Goal: Task Accomplishment & Management: Use online tool/utility

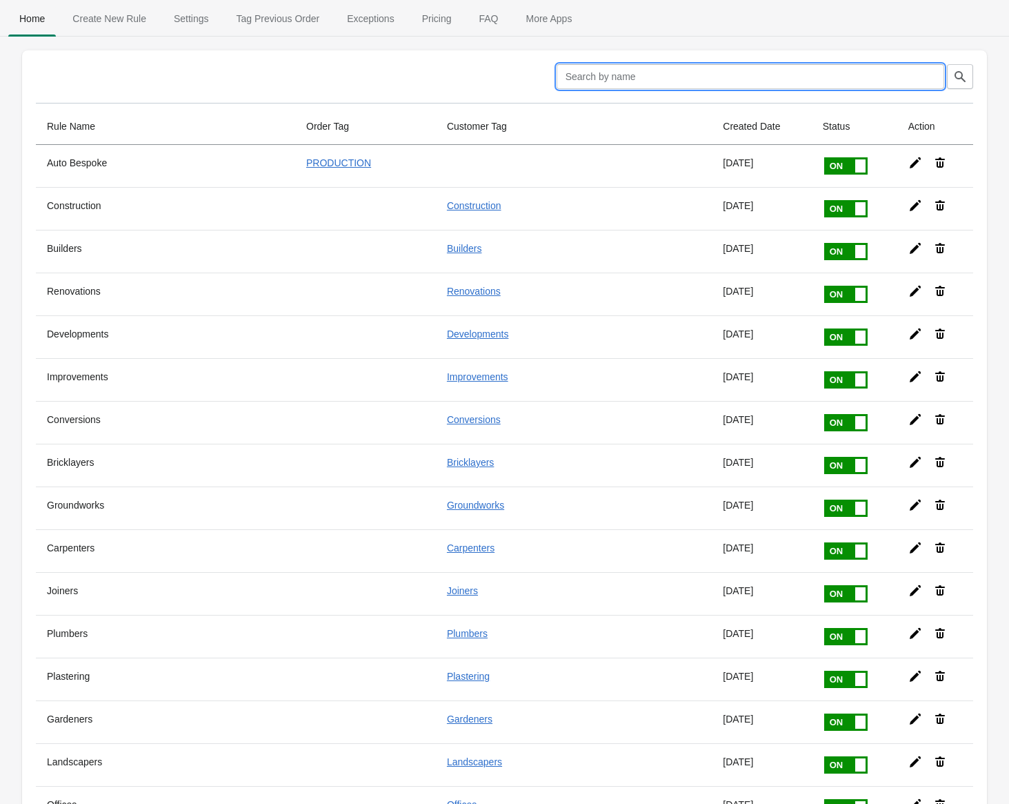
click at [643, 79] on input "text" at bounding box center [751, 76] width 388 height 25
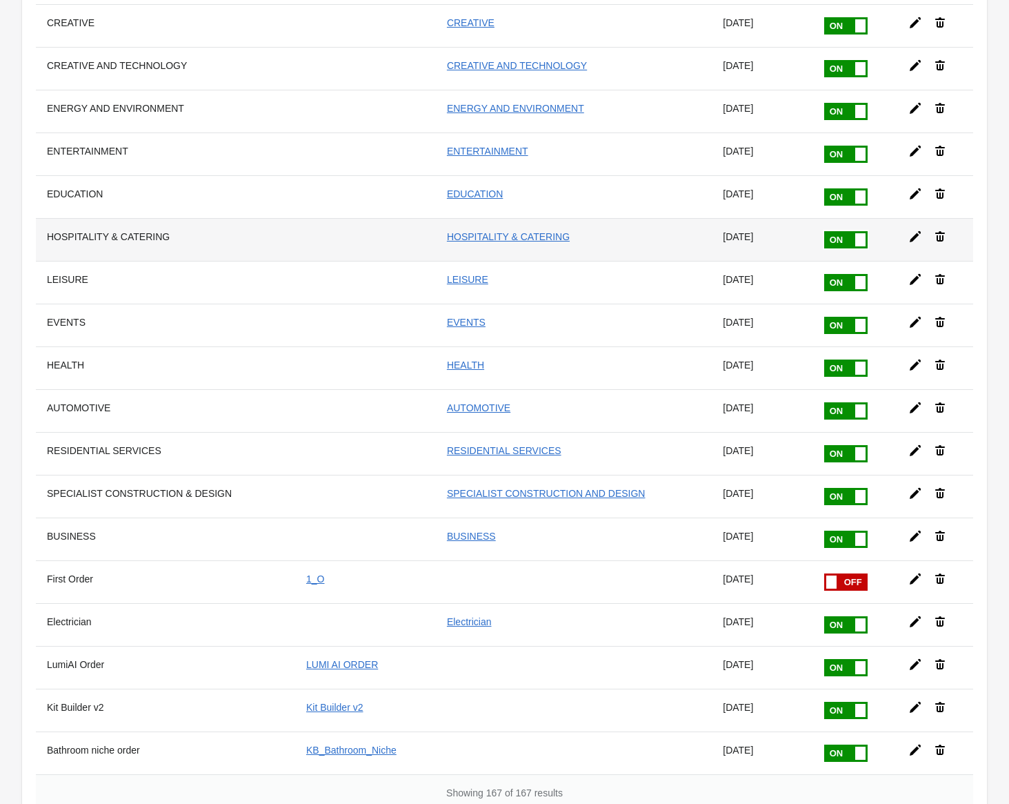
scroll to position [6621, 0]
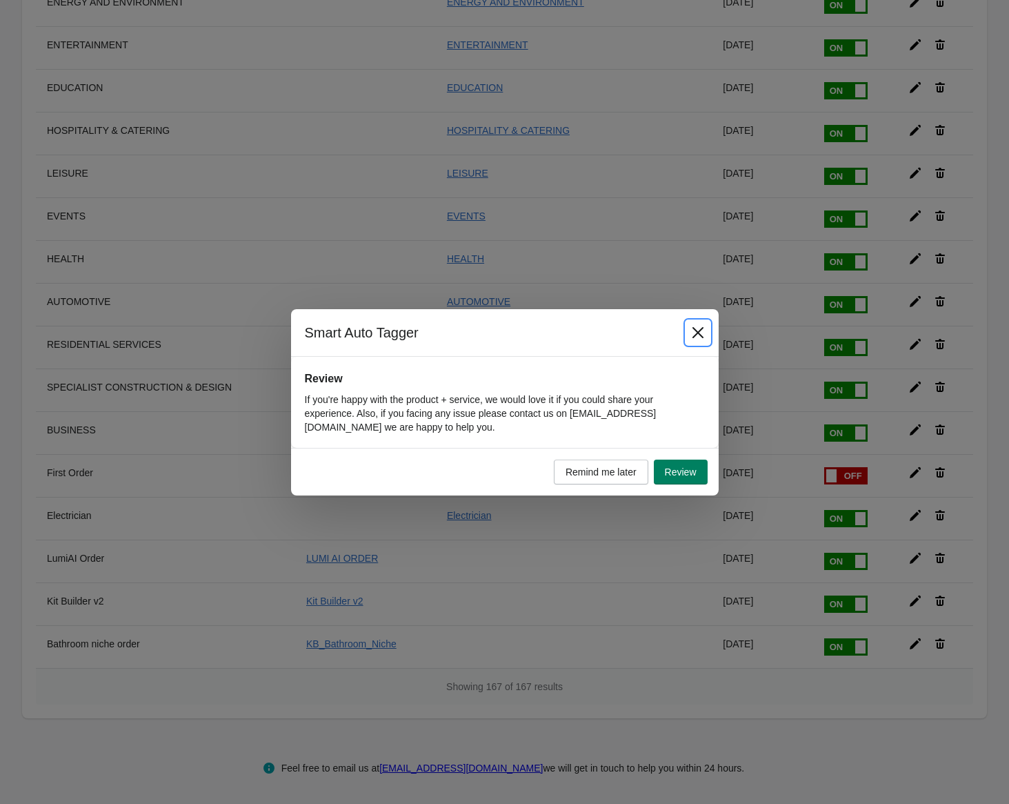
click at [695, 329] on icon "Close" at bounding box center [697, 331] width 11 height 11
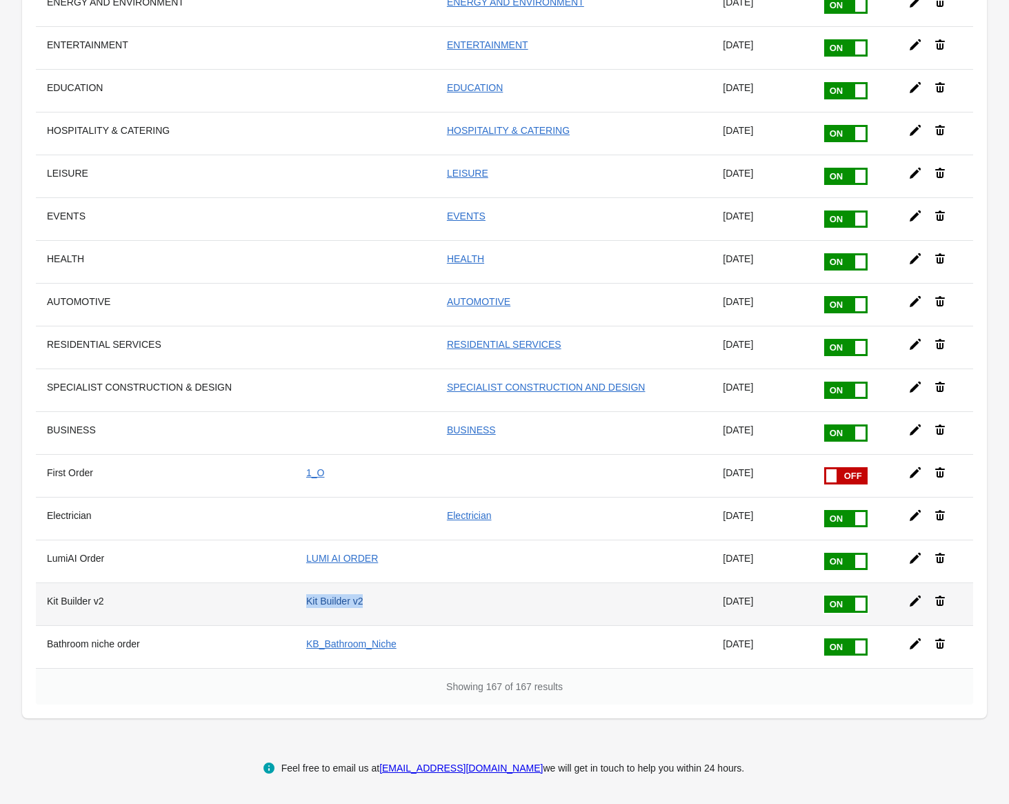
drag, startPoint x: 366, startPoint y: 604, endPoint x: 299, endPoint y: 600, distance: 66.4
click at [299, 600] on td "Kit Builder v2" at bounding box center [365, 603] width 141 height 43
copy link "Kit Builder v2"
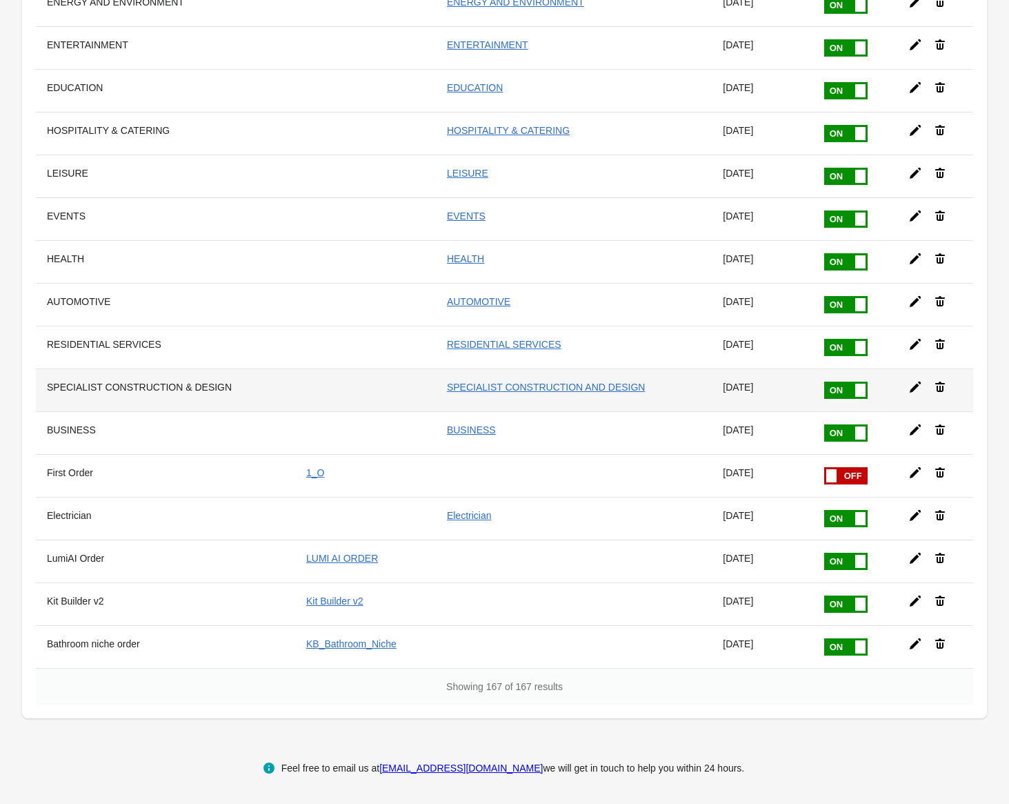
drag, startPoint x: 362, startPoint y: 400, endPoint x: 357, endPoint y: 393, distance: 7.5
click at [362, 400] on td at bounding box center [365, 389] width 141 height 43
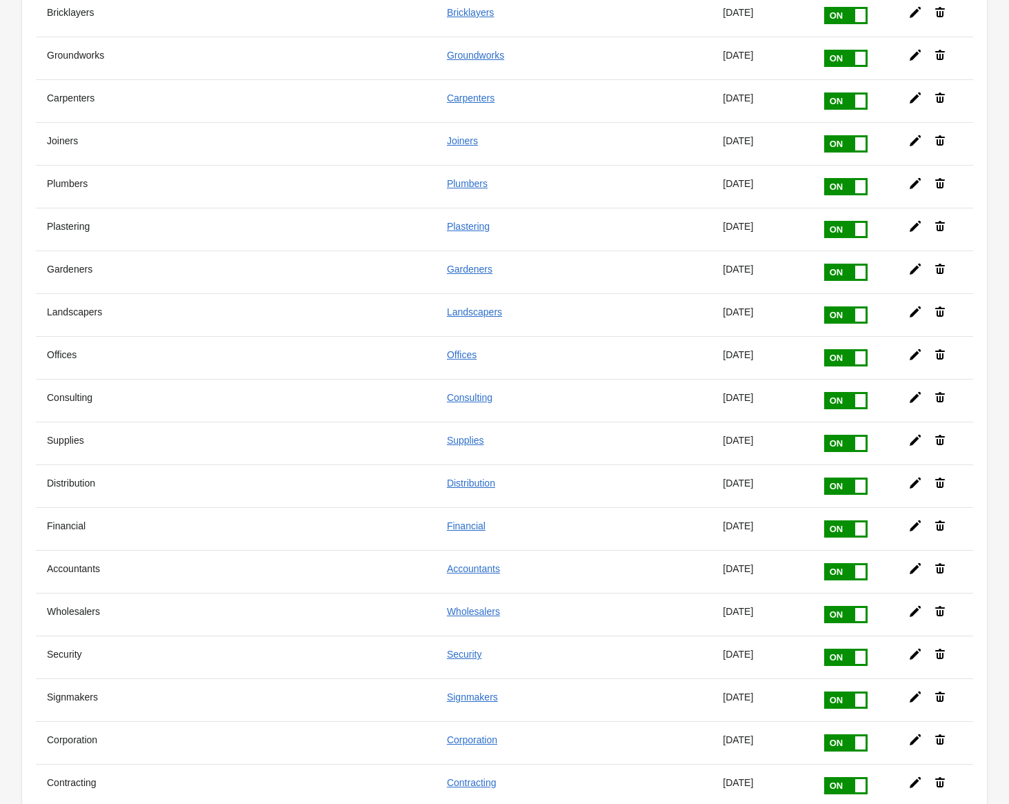
scroll to position [0, 0]
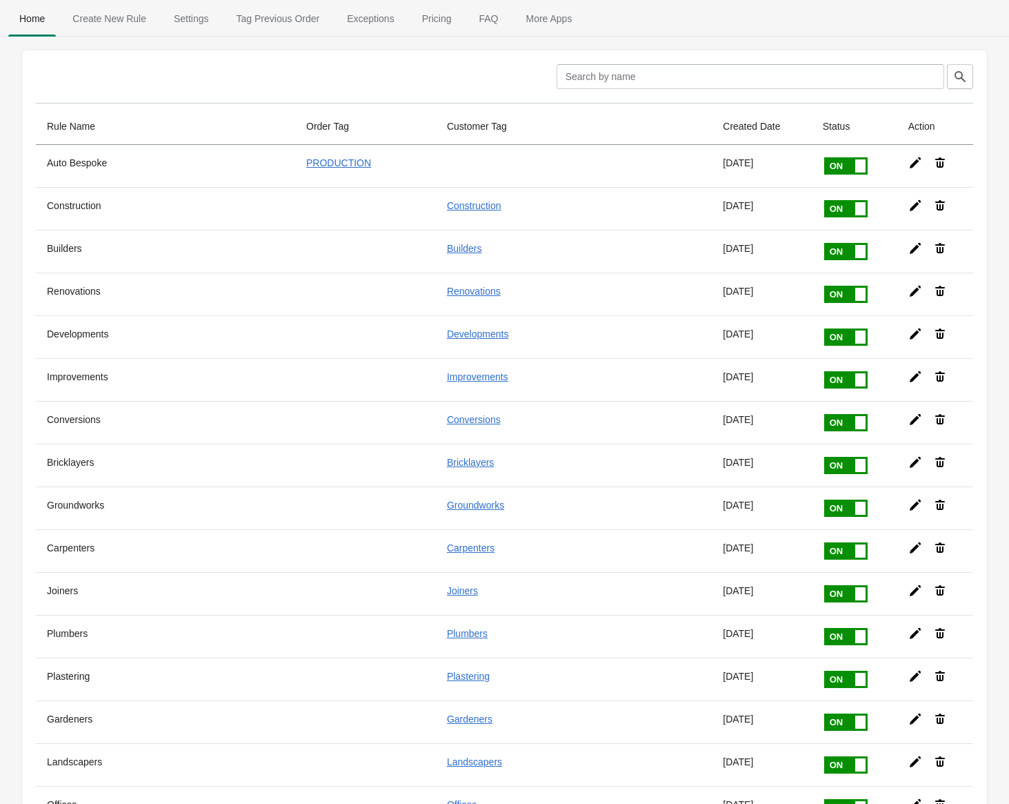
drag, startPoint x: 502, startPoint y: 492, endPoint x: 475, endPoint y: 316, distance: 178.0
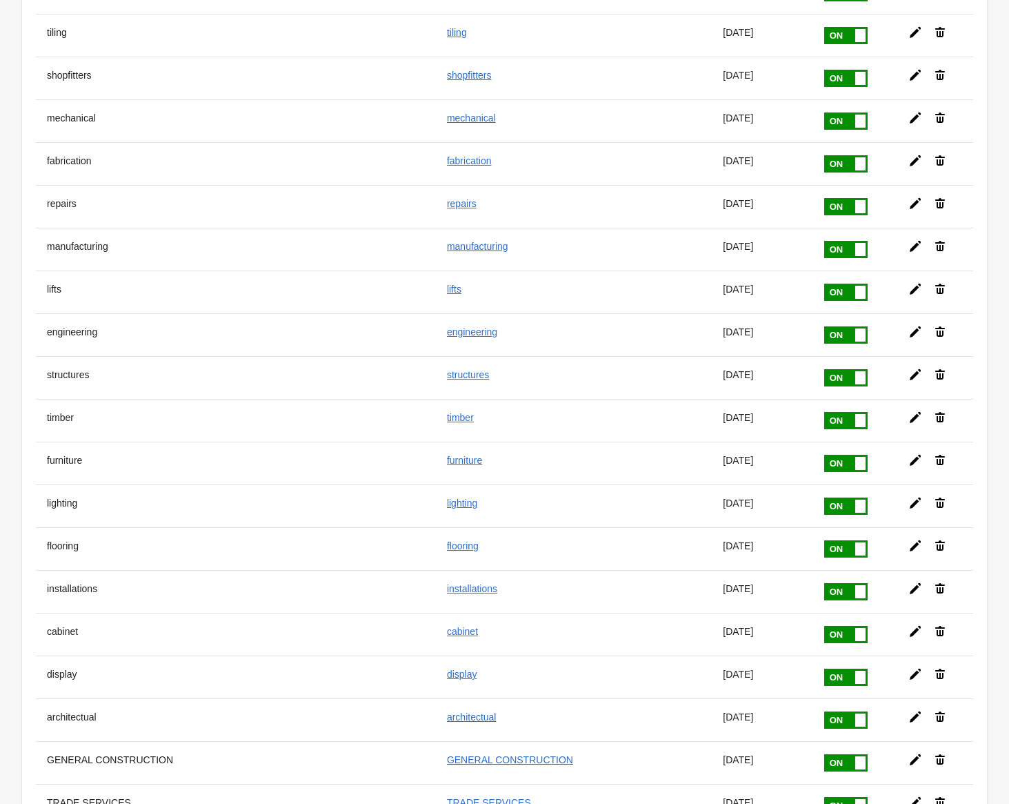
scroll to position [6621, 0]
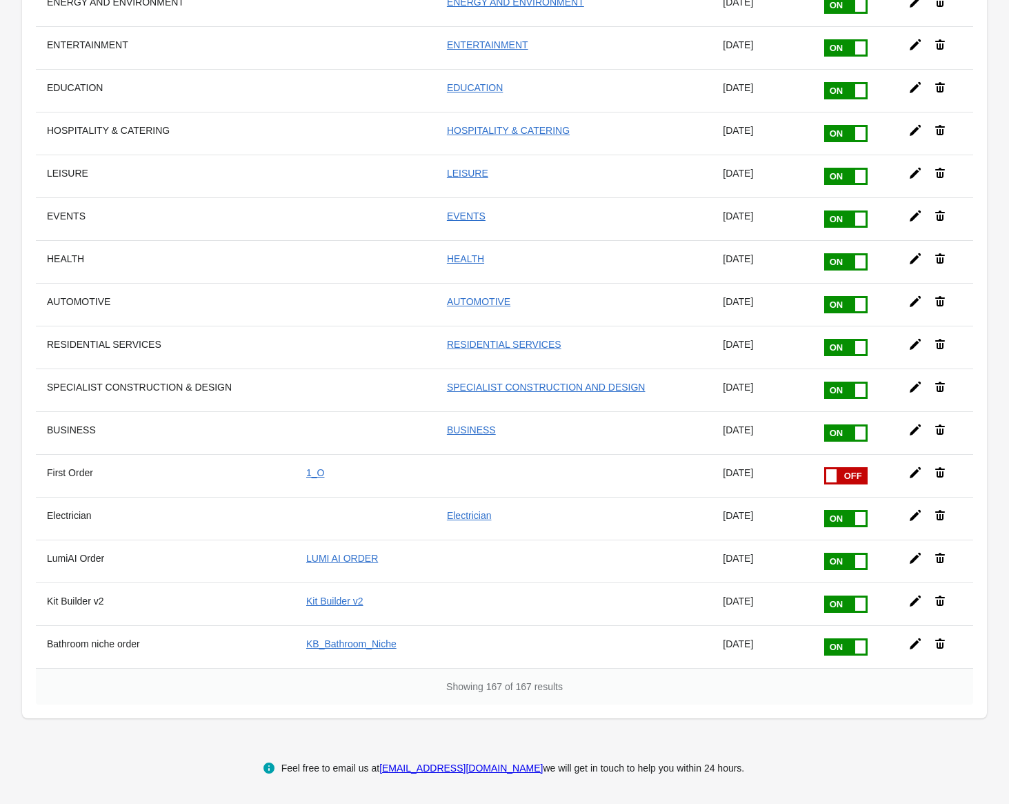
drag, startPoint x: 359, startPoint y: 230, endPoint x: 492, endPoint y: 730, distance: 517.5
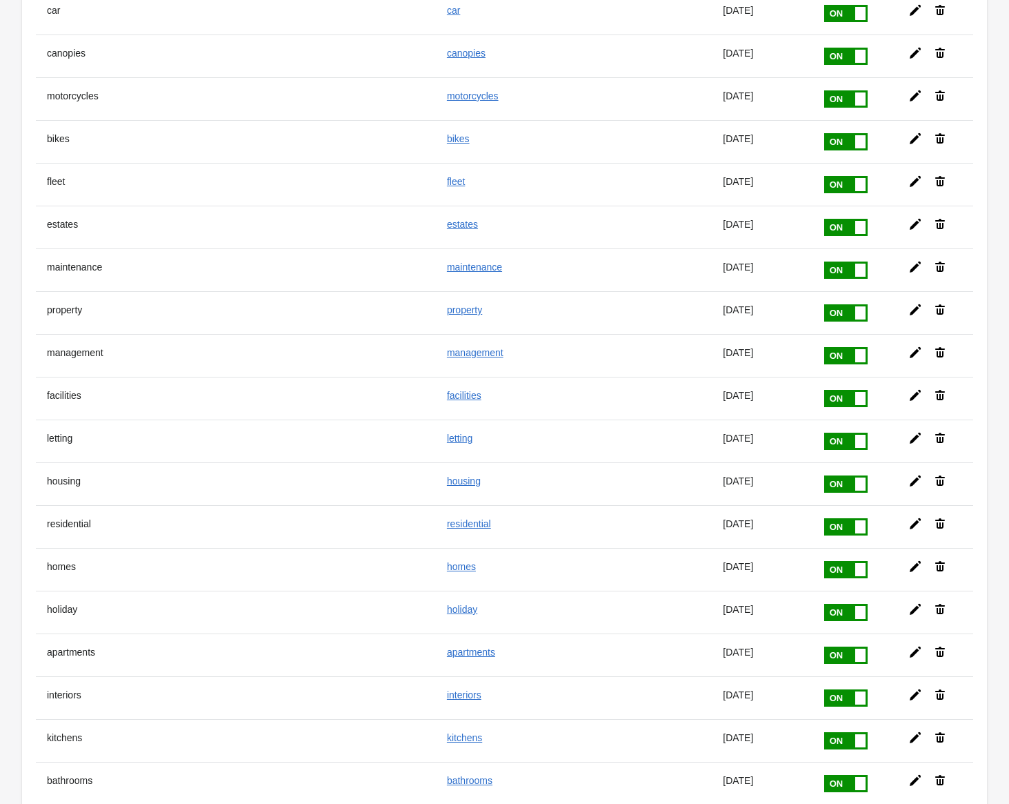
scroll to position [0, 0]
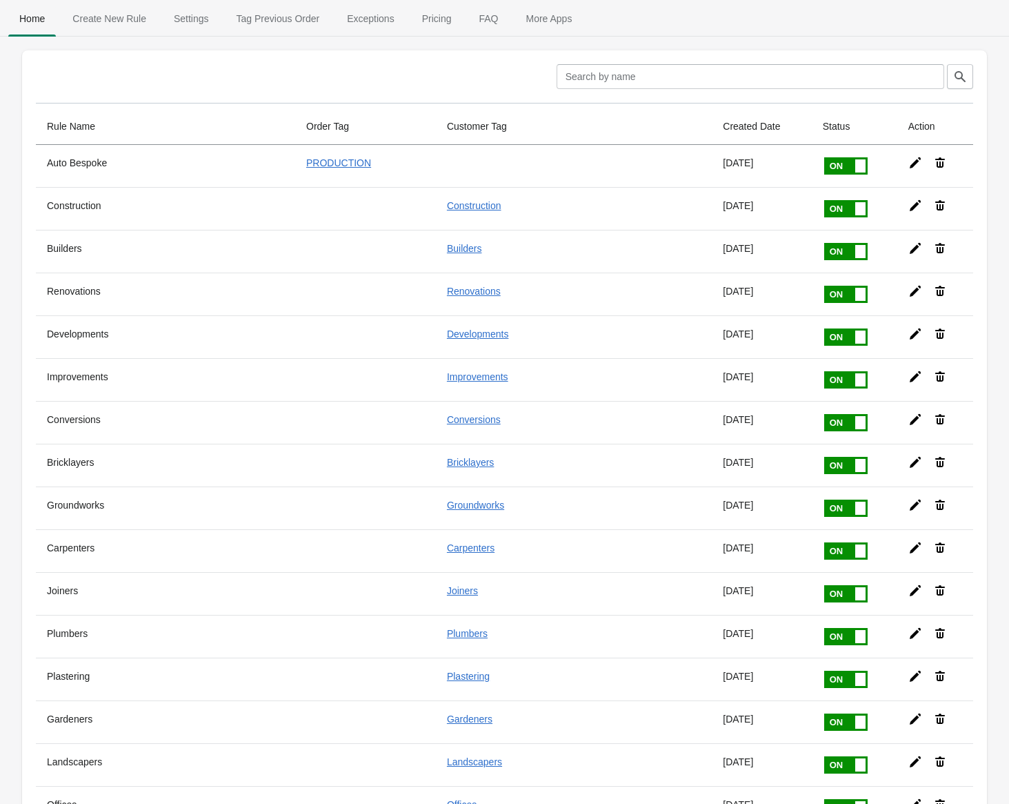
drag, startPoint x: 359, startPoint y: 449, endPoint x: 519, endPoint y: 202, distance: 294.0
click at [285, 68] on div at bounding box center [160, 76] width 249 height 25
click at [92, 17] on span "Create New Rule" at bounding box center [109, 18] width 96 height 25
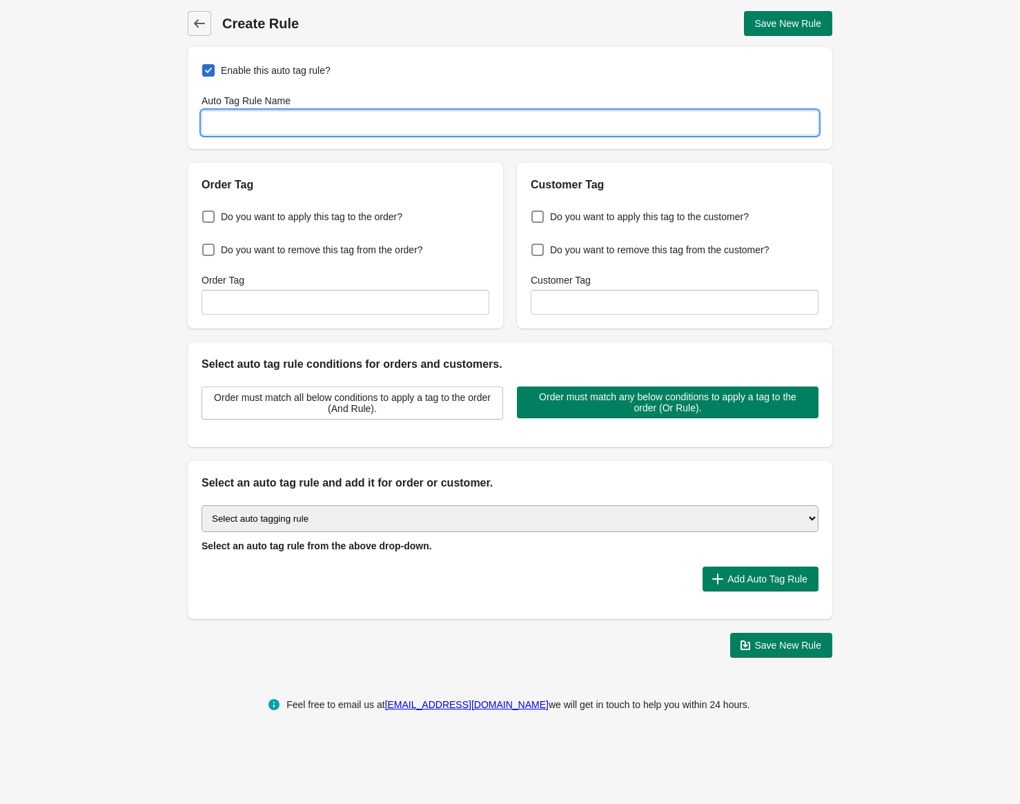
click at [258, 124] on input "Auto Tag Rule Name" at bounding box center [509, 122] width 617 height 25
type input "Auto Pack"
click at [270, 217] on span "Do you want to apply this tag to the order?" at bounding box center [311, 217] width 181 height 14
click at [206, 213] on input "Do you want to apply this tag to the order?" at bounding box center [205, 213] width 1 height 1
checkbox input "true"
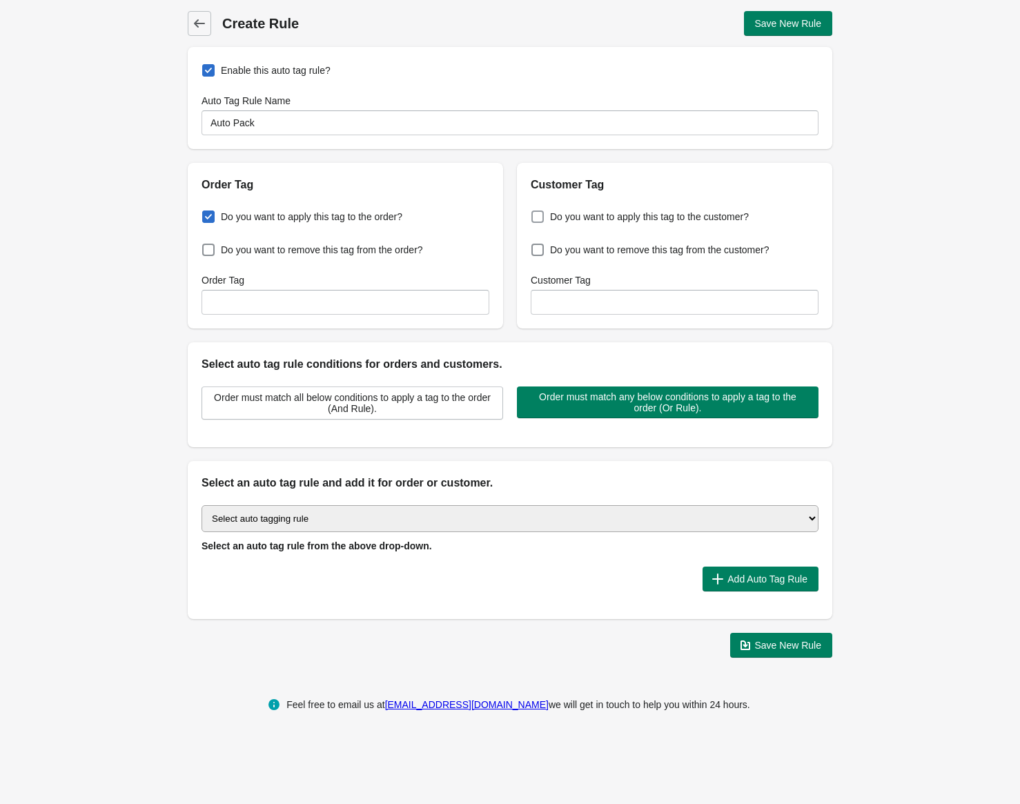
click at [620, 217] on span "Do you want to apply this tag to the customer?" at bounding box center [649, 217] width 199 height 14
click at [535, 213] on input "Do you want to apply this tag to the customer?" at bounding box center [534, 213] width 1 height 1
checkbox input "true"
click at [299, 304] on input "Order Tag" at bounding box center [345, 302] width 288 height 25
type input "Pack"
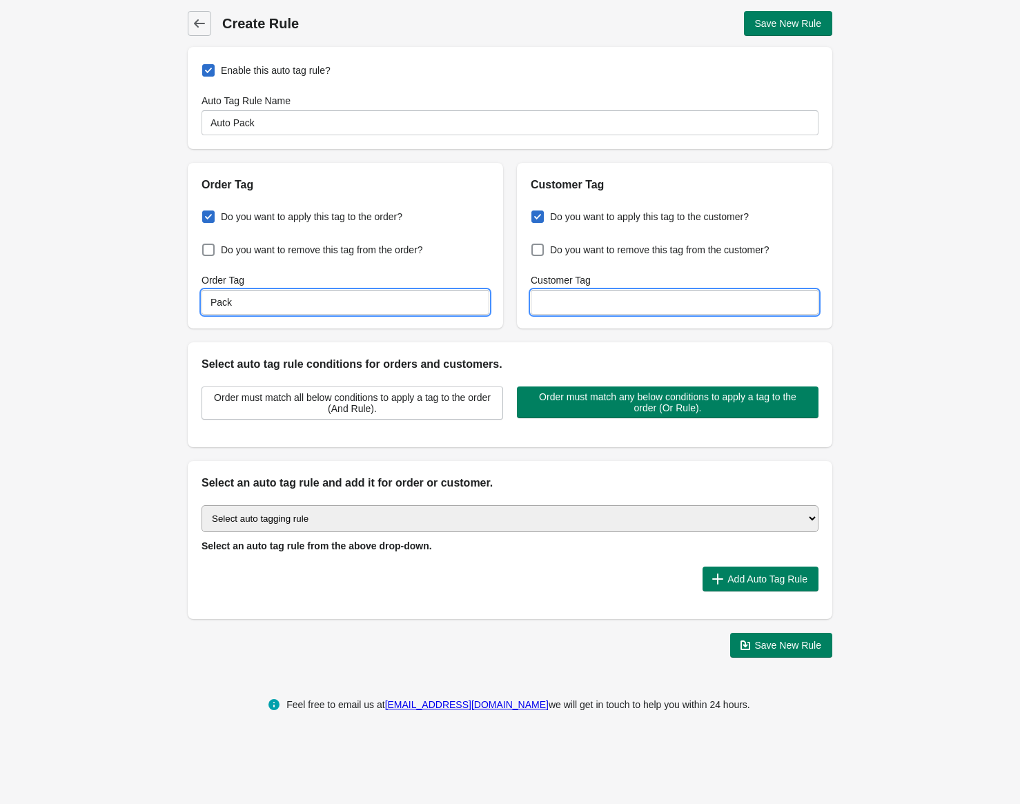
click at [593, 294] on input "Customer Tag" at bounding box center [675, 302] width 288 height 25
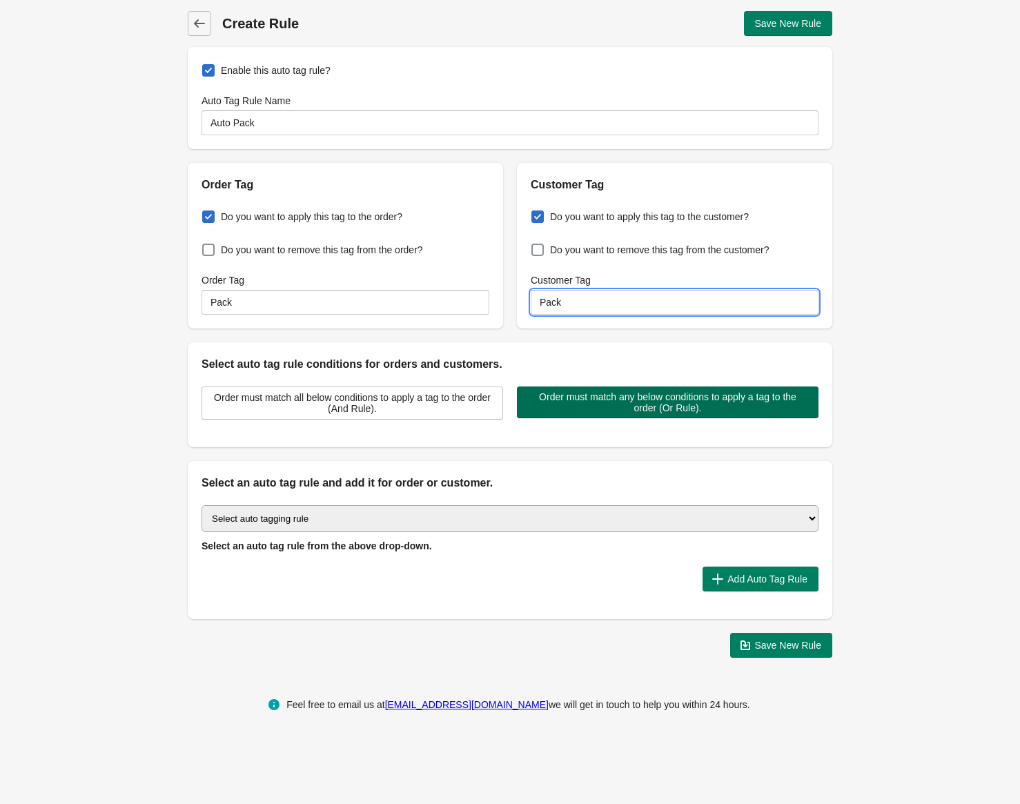
type input "Pack"
click at [641, 404] on span "Order must match any below conditions to apply a tag to the order (Or Rule)." at bounding box center [667, 402] width 279 height 22
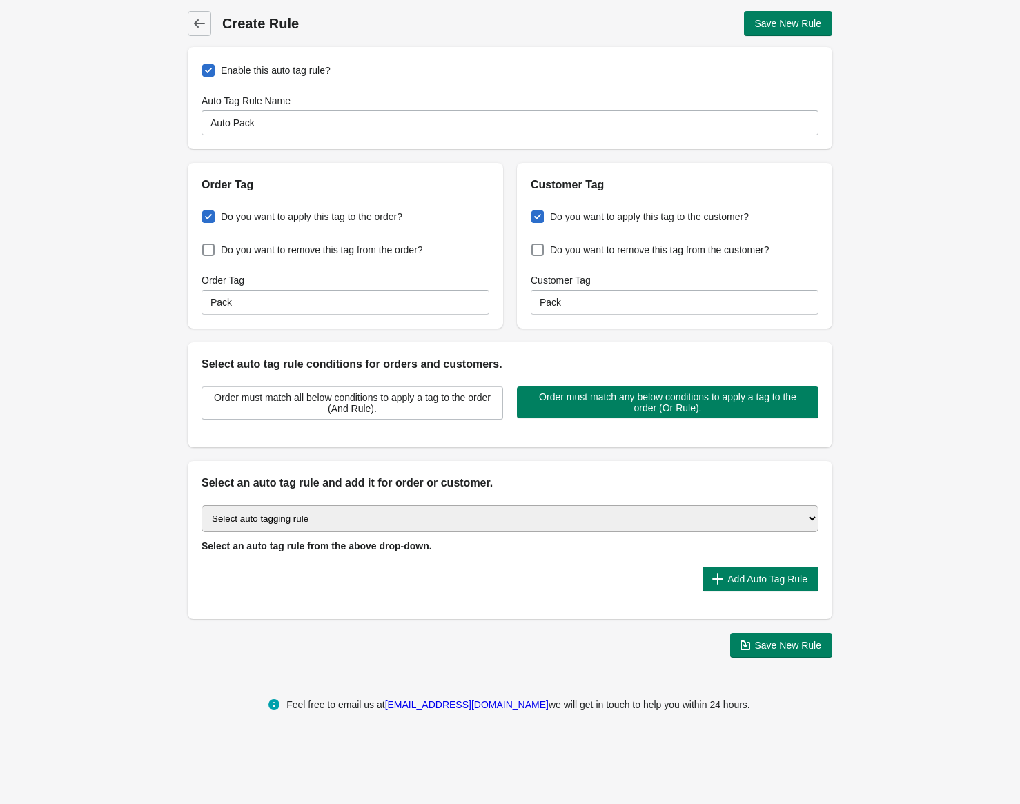
click at [341, 520] on select "Select auto tagging rule Tag by order amount Tag based on the order count (Volu…" at bounding box center [509, 518] width 617 height 27
click at [201, 505] on select "Select auto tagging rule Tag by order amount Tag based on the order count (Volu…" at bounding box center [509, 518] width 617 height 27
drag, startPoint x: 573, startPoint y: 522, endPoint x: 521, endPoint y: 520, distance: 51.8
click at [573, 522] on select "Select auto tagging rule Tag by order amount Tag based on the order count (Volu…" at bounding box center [509, 518] width 617 height 27
drag, startPoint x: 134, startPoint y: 147, endPoint x: 221, endPoint y: 108, distance: 95.4
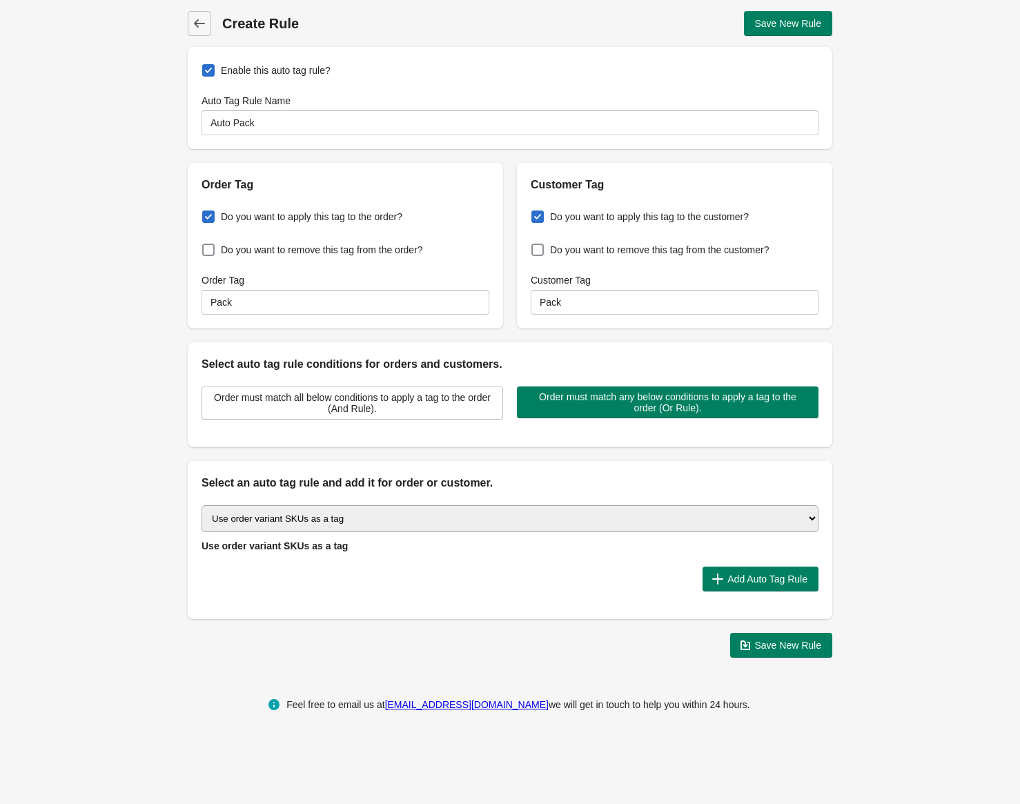
click at [134, 147] on div "Back Create Rule Save New Rule Enable this auto tag rule? Auto Tag Rule Name Au…" at bounding box center [510, 334] width 1020 height 669
click at [331, 522] on select "Select auto tagging rule Tag by order amount Tag based on the order count (Volu…" at bounding box center [509, 518] width 617 height 27
select select "23"
click at [201, 505] on select "Select auto tagging rule Tag by order amount Tag based on the order count (Volu…" at bounding box center [509, 518] width 617 height 27
click at [900, 499] on div "Back Create Rule Save New Rule Enable this auto tag rule? Auto Tag Rule Name Au…" at bounding box center [510, 334] width 1020 height 669
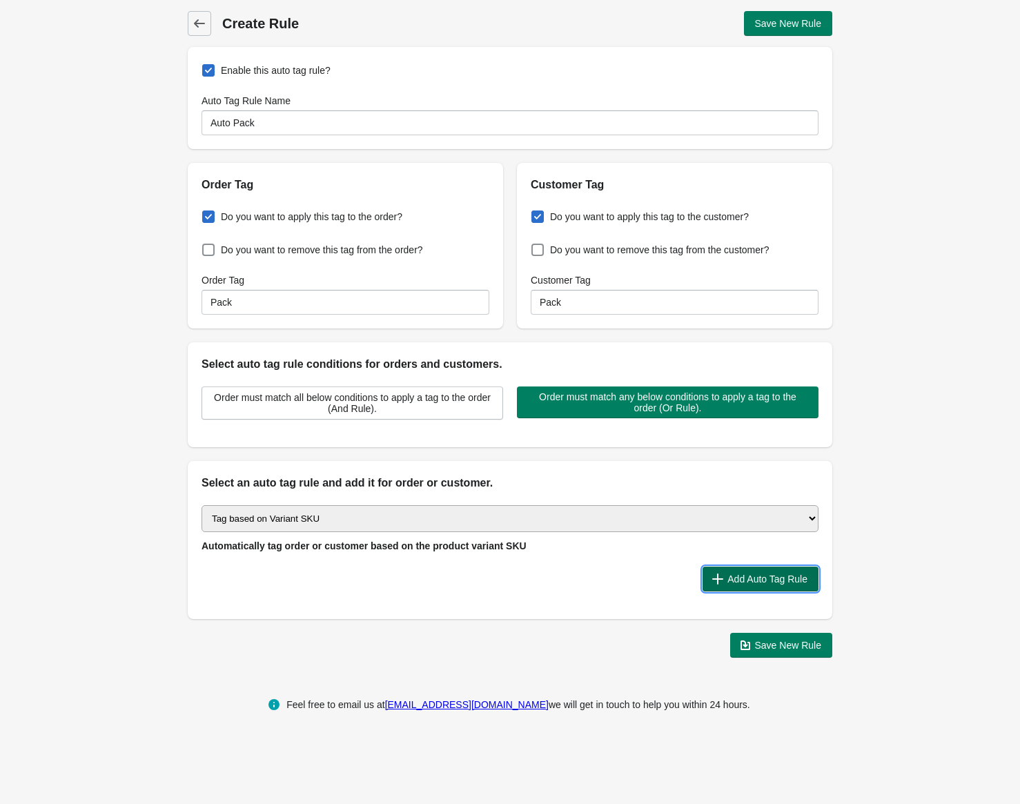
click at [742, 584] on span "Add Auto Tag Rule" at bounding box center [767, 578] width 80 height 11
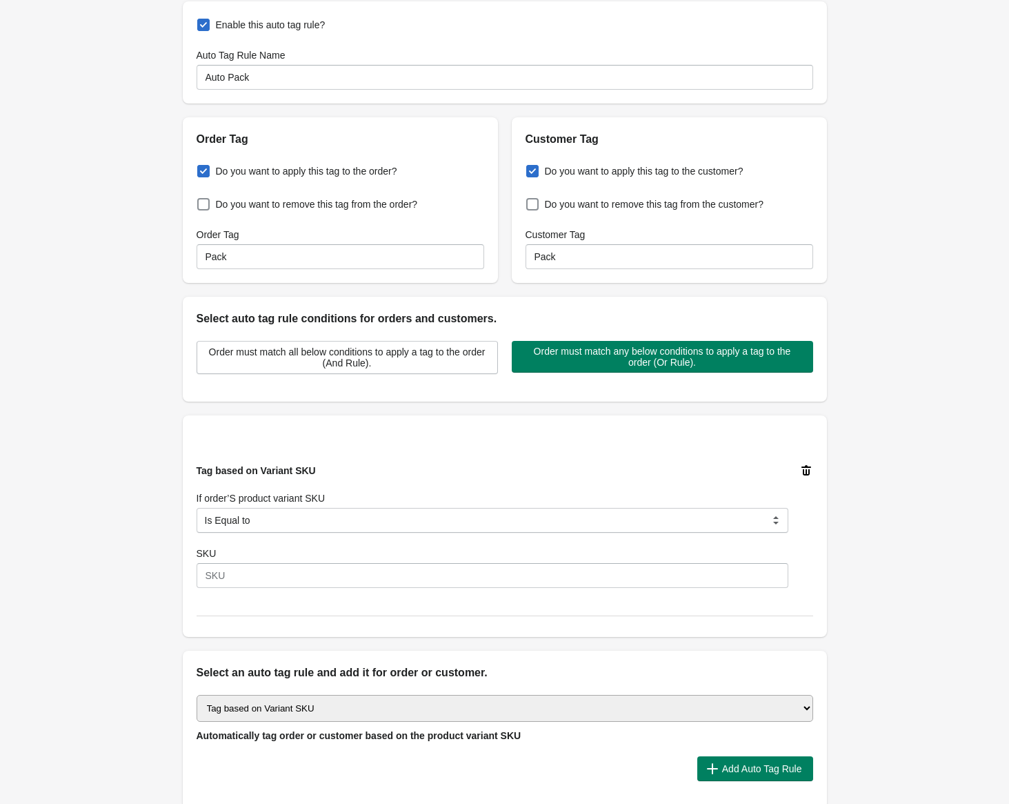
scroll to position [69, 0]
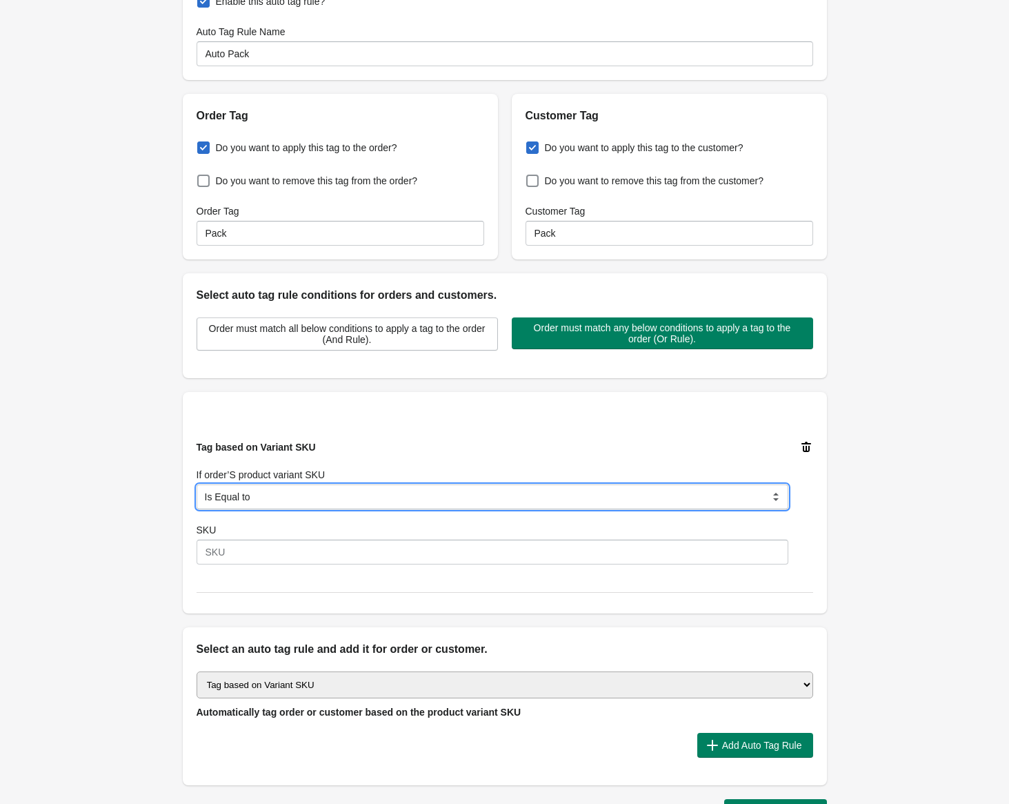
click at [277, 495] on select "Is Equal to Contain Is not Equal to Does not Contain Is Either Start With" at bounding box center [493, 496] width 592 height 25
select select "5"
click at [197, 484] on select "Is Equal to Contain Is not Equal to Does not Contain Is Either Start With" at bounding box center [493, 496] width 592 height 25
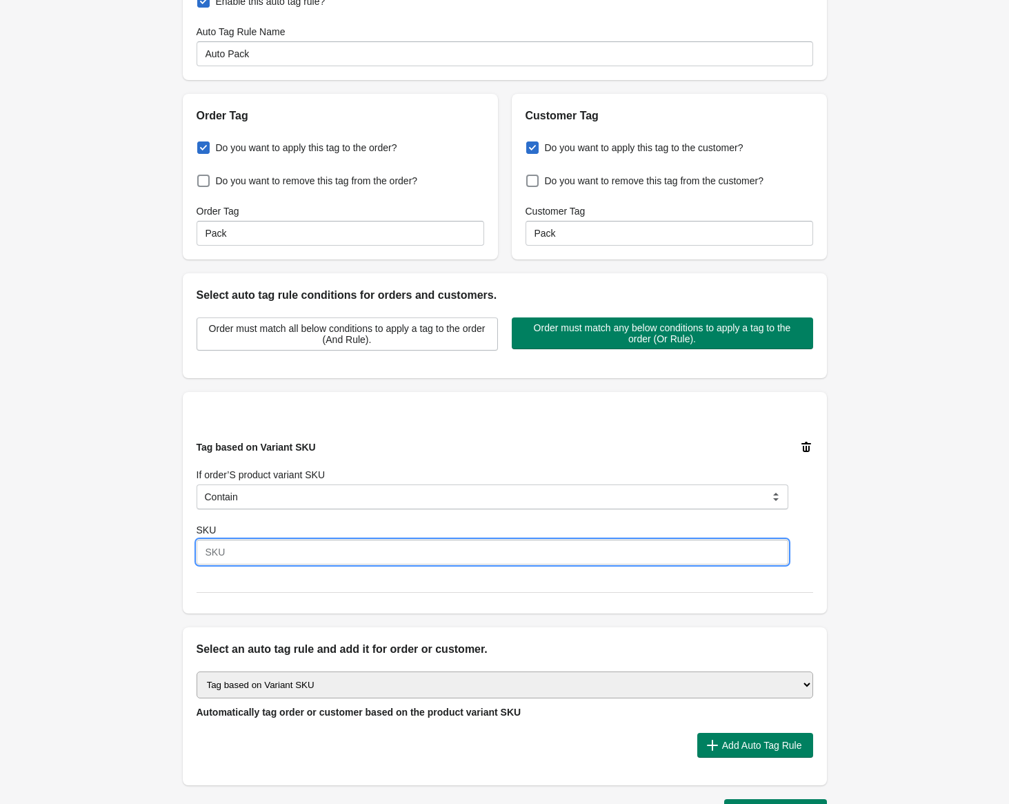
click at [262, 542] on input "SKU" at bounding box center [493, 552] width 592 height 25
type input "NS-PACK"
click at [105, 453] on div "Back Create Rule Save New Rule Enable this auto tag rule? Auto Tag Rule Name Au…" at bounding box center [504, 383] width 1009 height 904
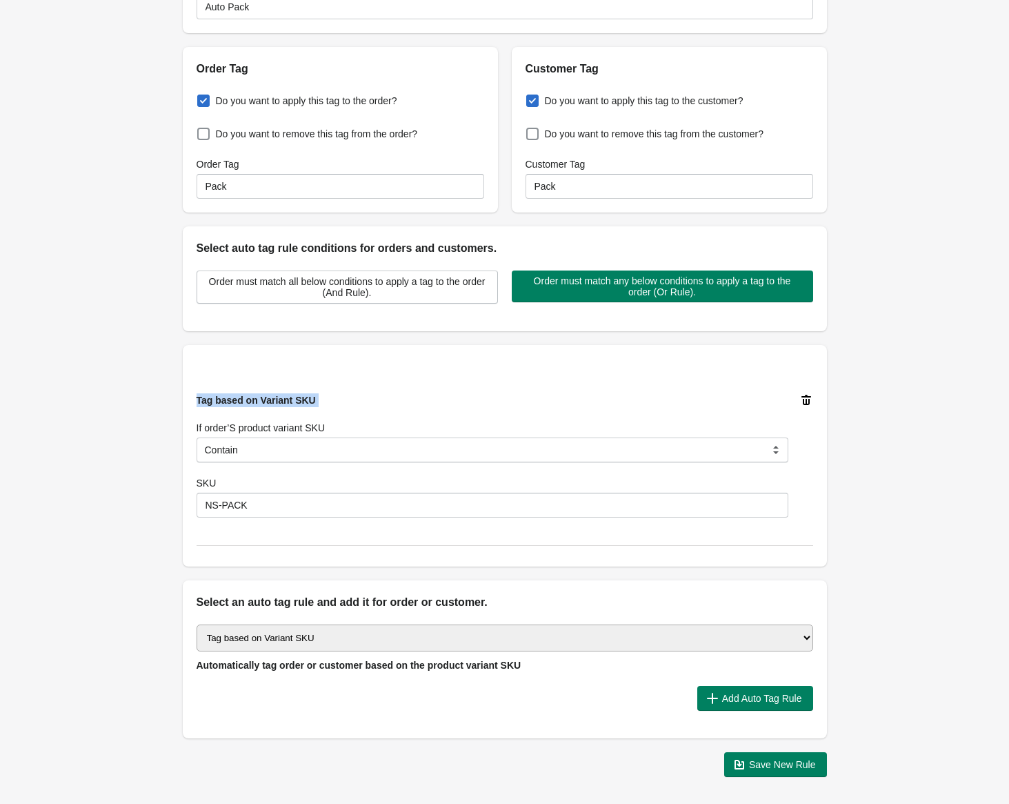
scroll to position [138, 0]
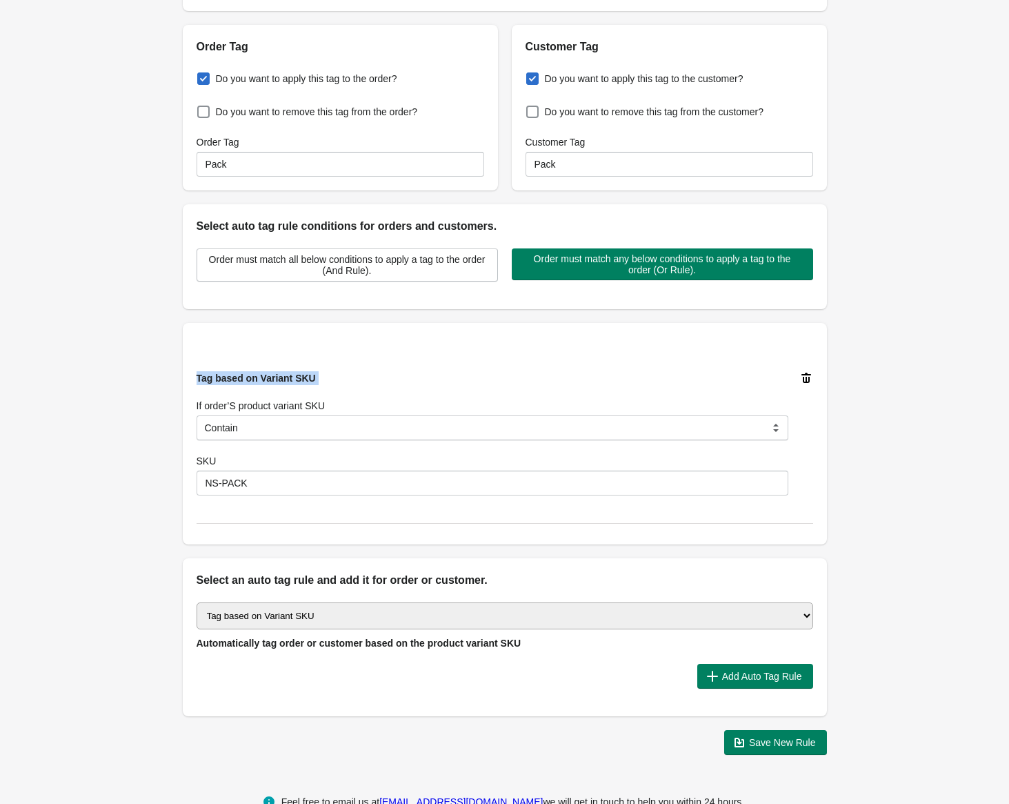
click at [403, 609] on select "Select auto tagging rule Tag by order amount Tag based on the order count (Volu…" at bounding box center [505, 615] width 617 height 27
click at [28, 493] on div "Back Create Rule Save New Rule Enable this auto tag rule? Auto Tag Rule Name Au…" at bounding box center [504, 314] width 1009 height 904
click at [761, 745] on span "Save New Rule" at bounding box center [782, 742] width 67 height 11
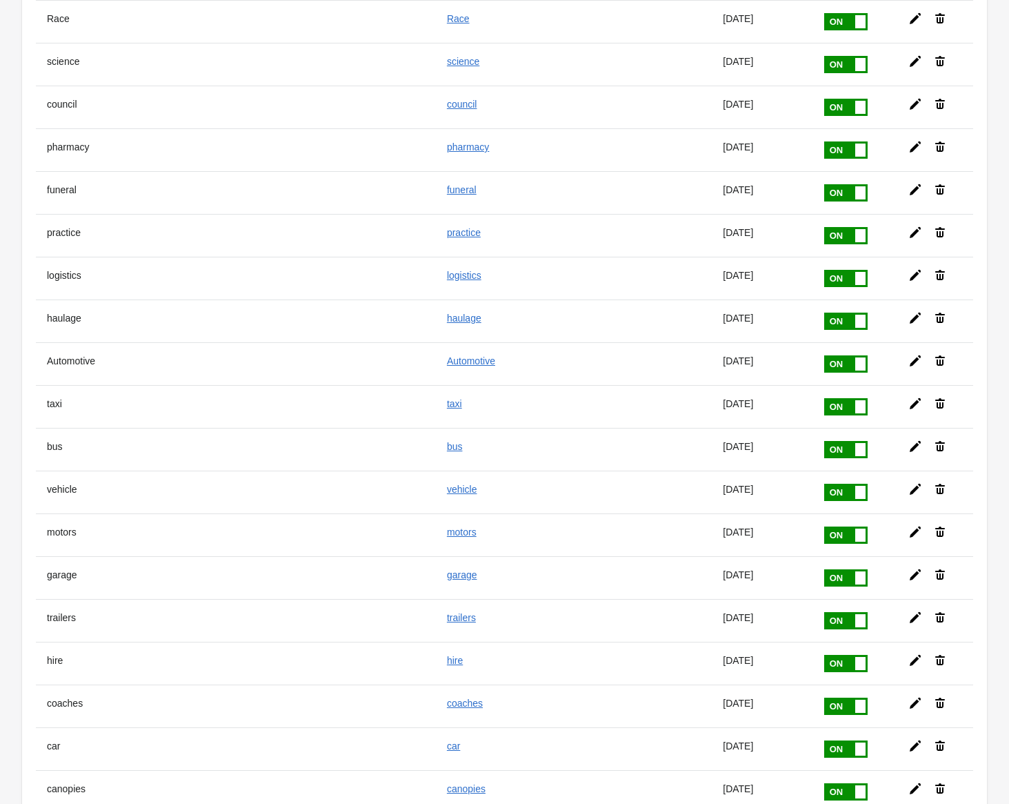
scroll to position [6663, 0]
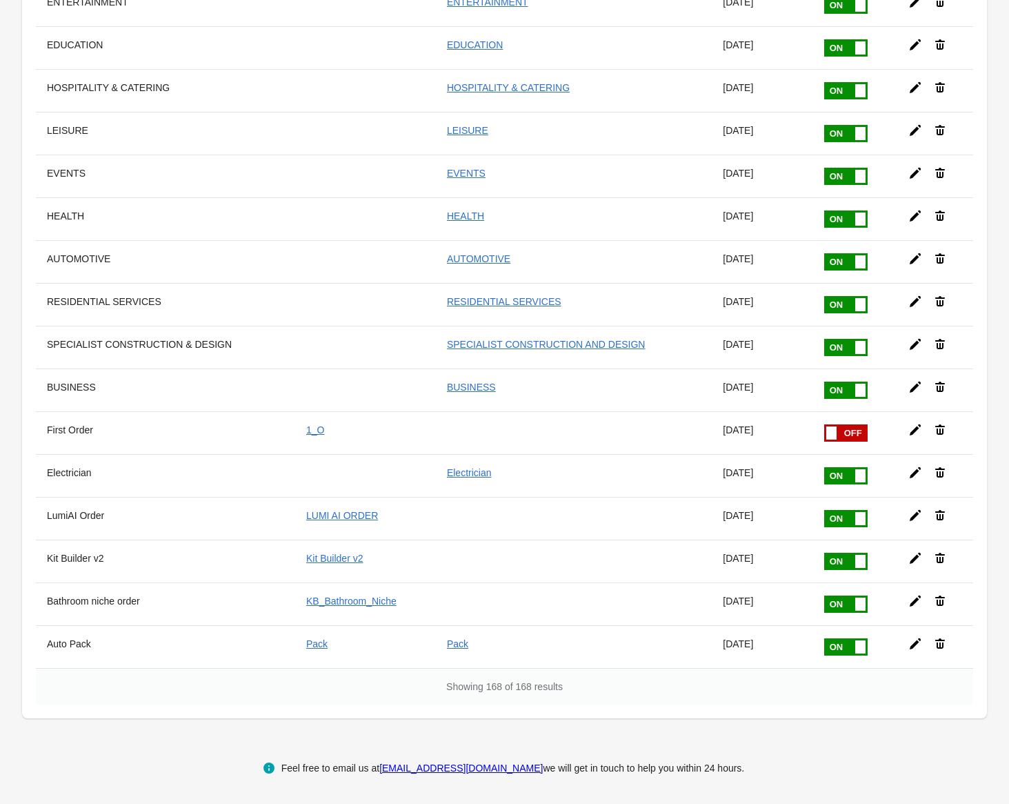
drag, startPoint x: 328, startPoint y: 230, endPoint x: 467, endPoint y: 699, distance: 489.3
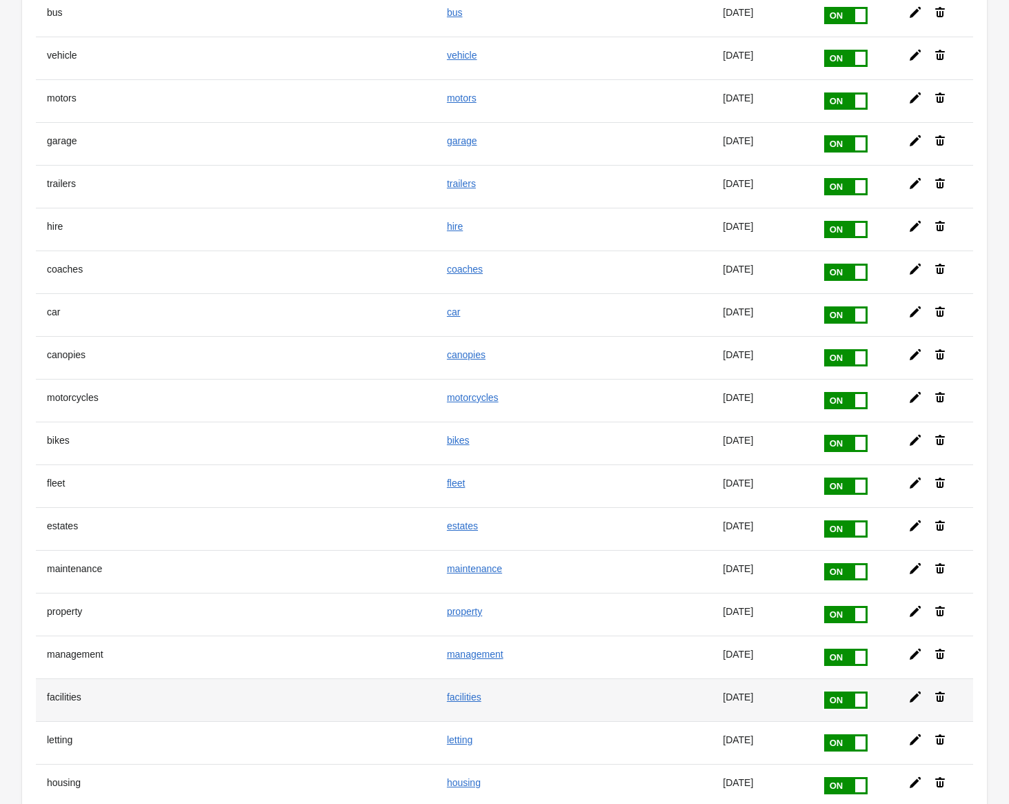
scroll to position [0, 0]
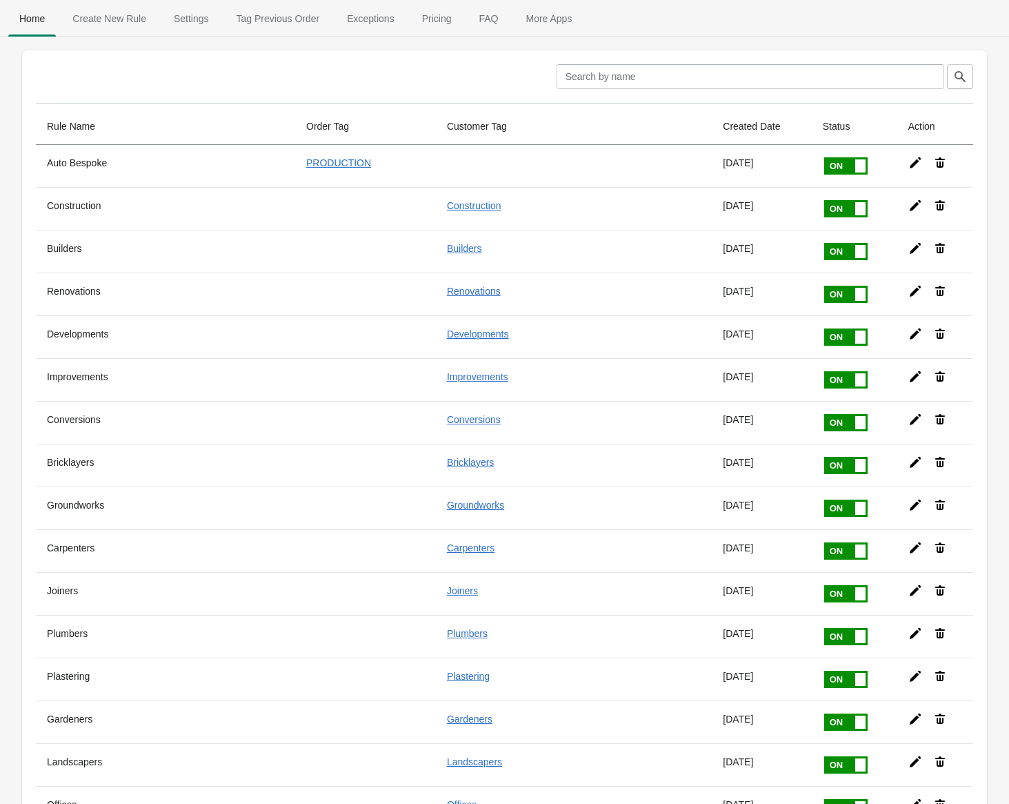
drag, startPoint x: 322, startPoint y: 416, endPoint x: 480, endPoint y: 215, distance: 255.6
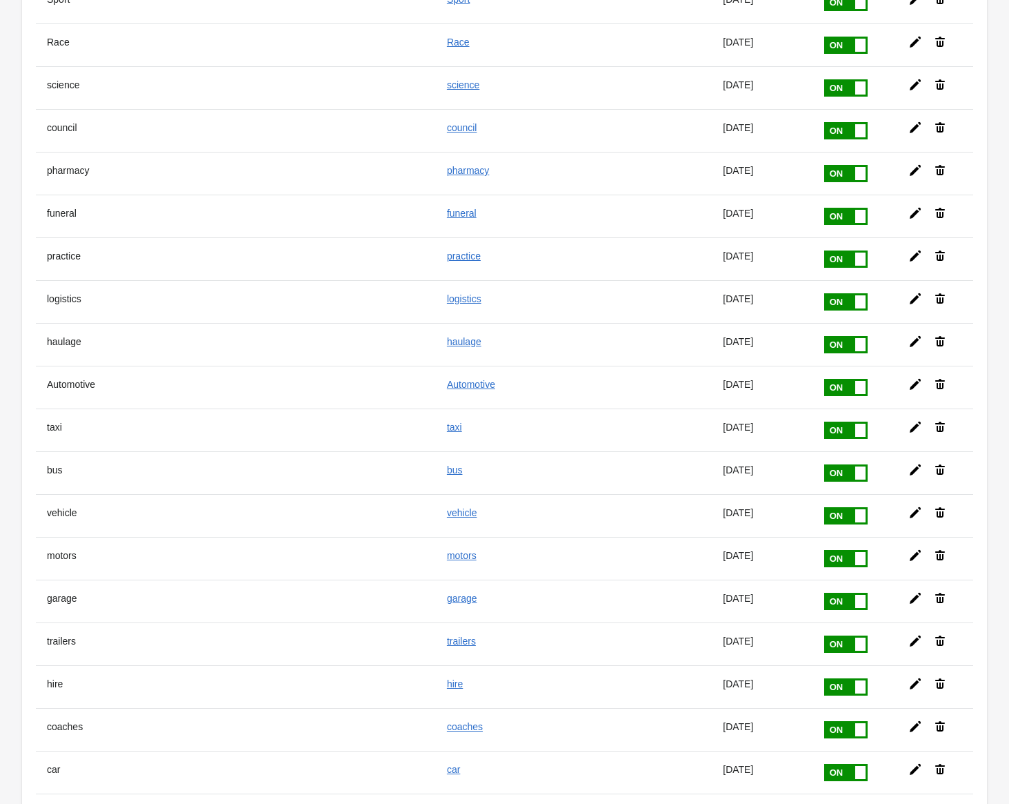
scroll to position [6663, 0]
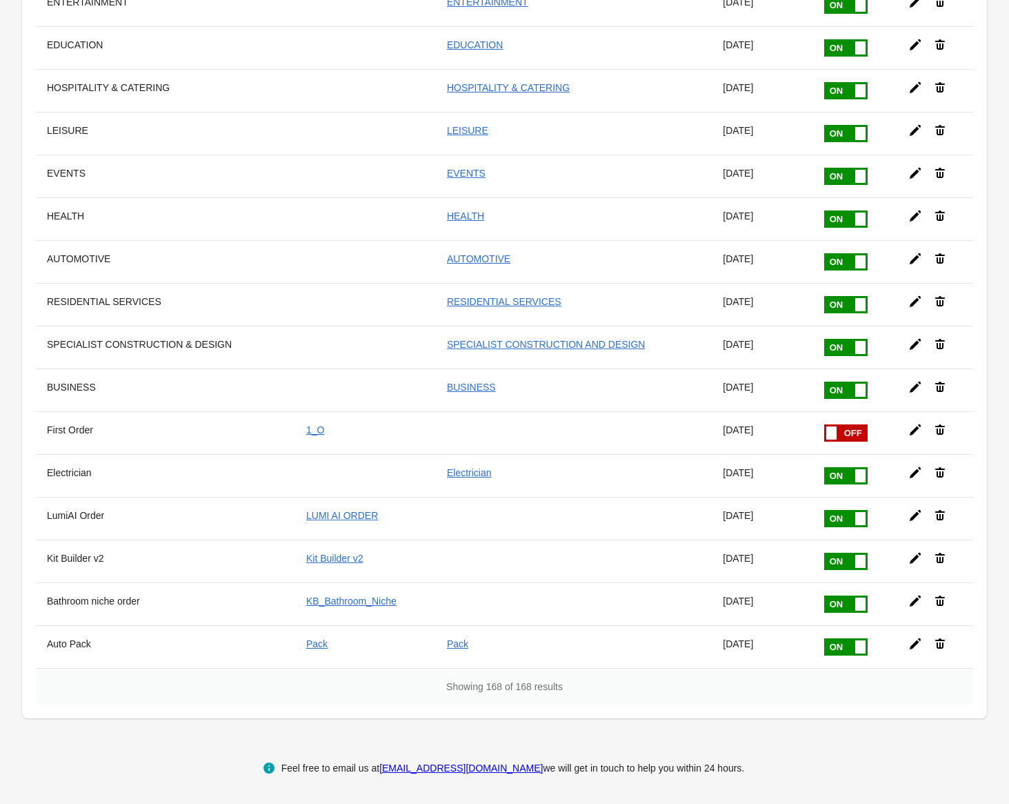
drag, startPoint x: 297, startPoint y: 207, endPoint x: 415, endPoint y: 730, distance: 536.2
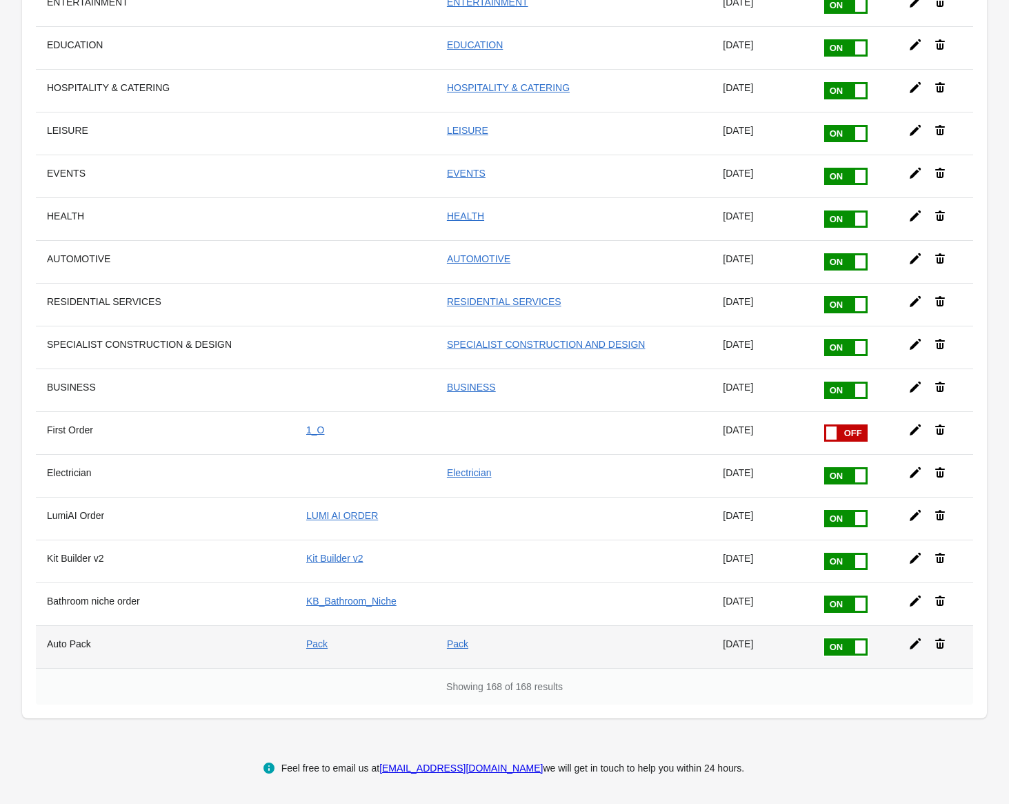
click at [910, 644] on icon at bounding box center [915, 643] width 11 height 11
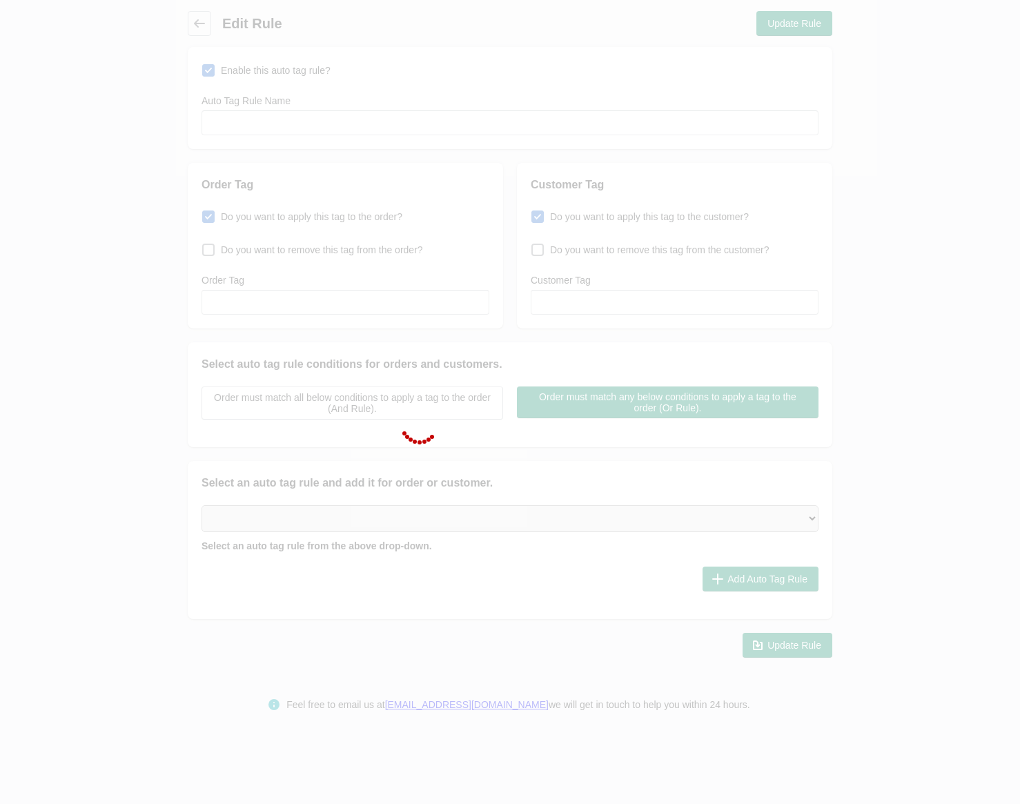
type input "Auto Pack"
checkbox input "true"
type input "Pack"
checkbox input "true"
type input "Pack"
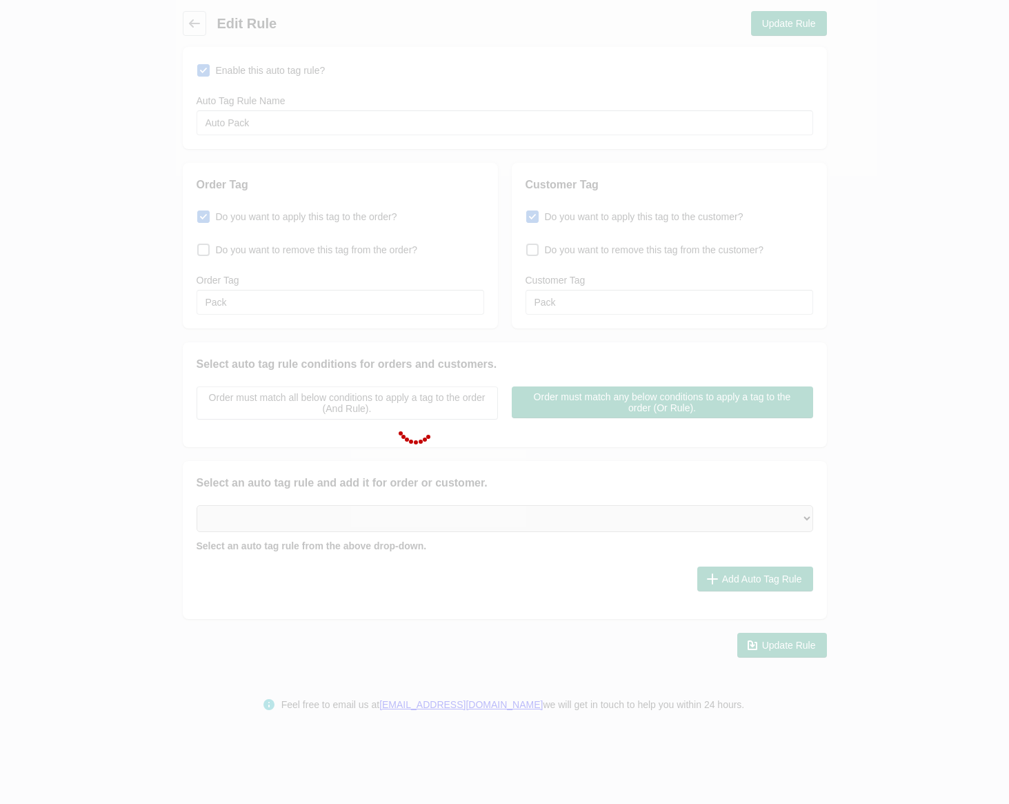
select select "5"
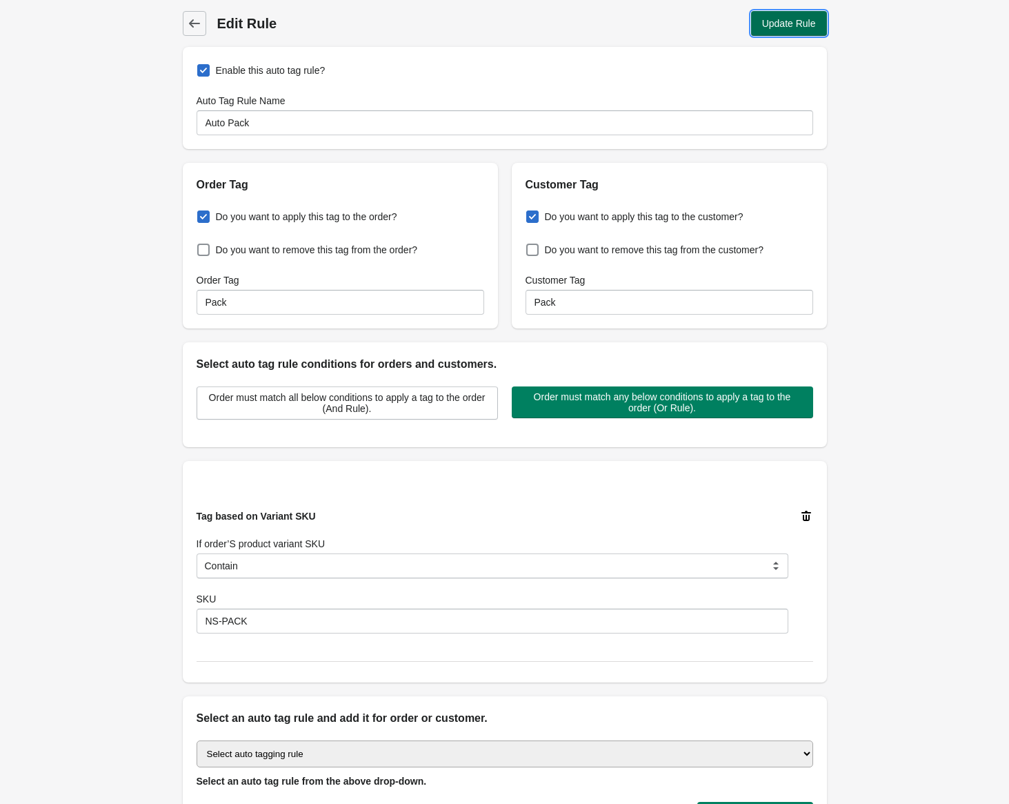
click at [800, 29] on span "Update Rule" at bounding box center [789, 23] width 54 height 11
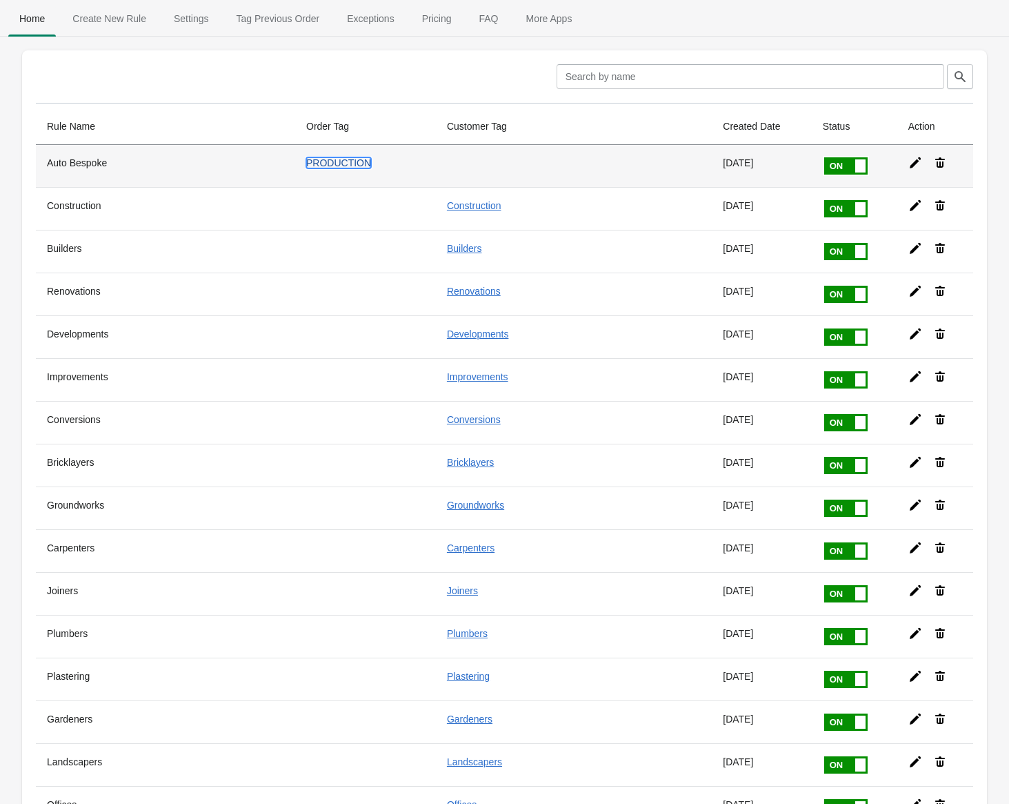
click at [335, 161] on link "PRODUCTION" at bounding box center [338, 162] width 65 height 11
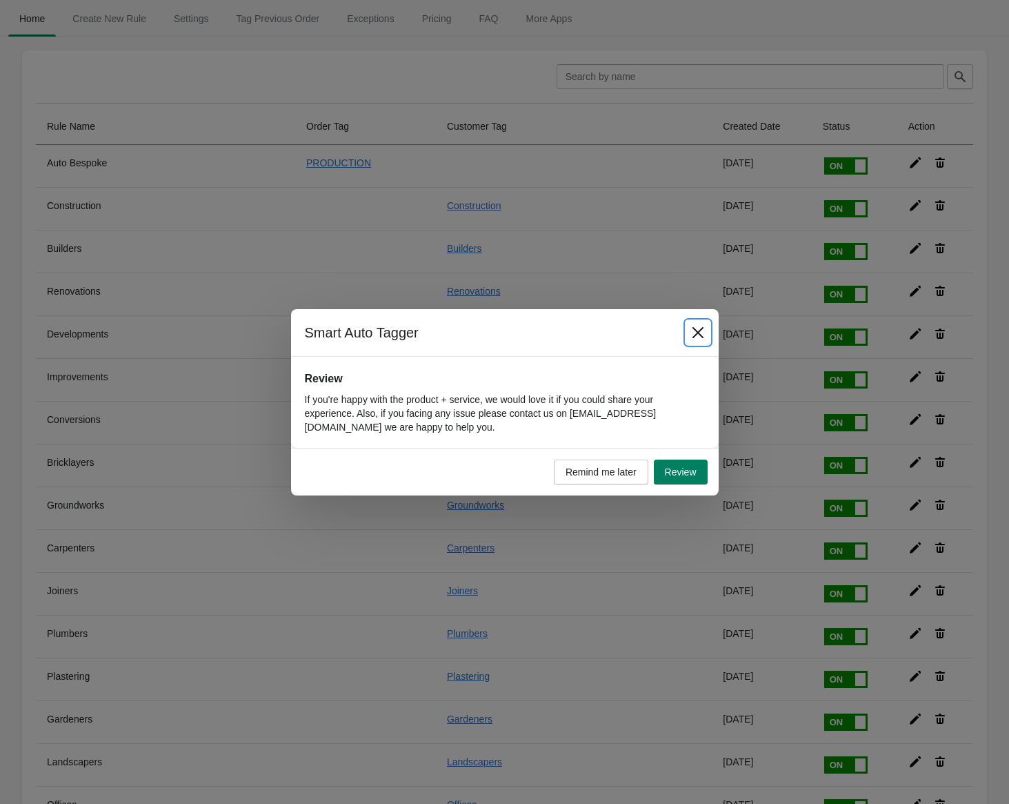
click at [693, 331] on icon "Close" at bounding box center [698, 333] width 14 height 14
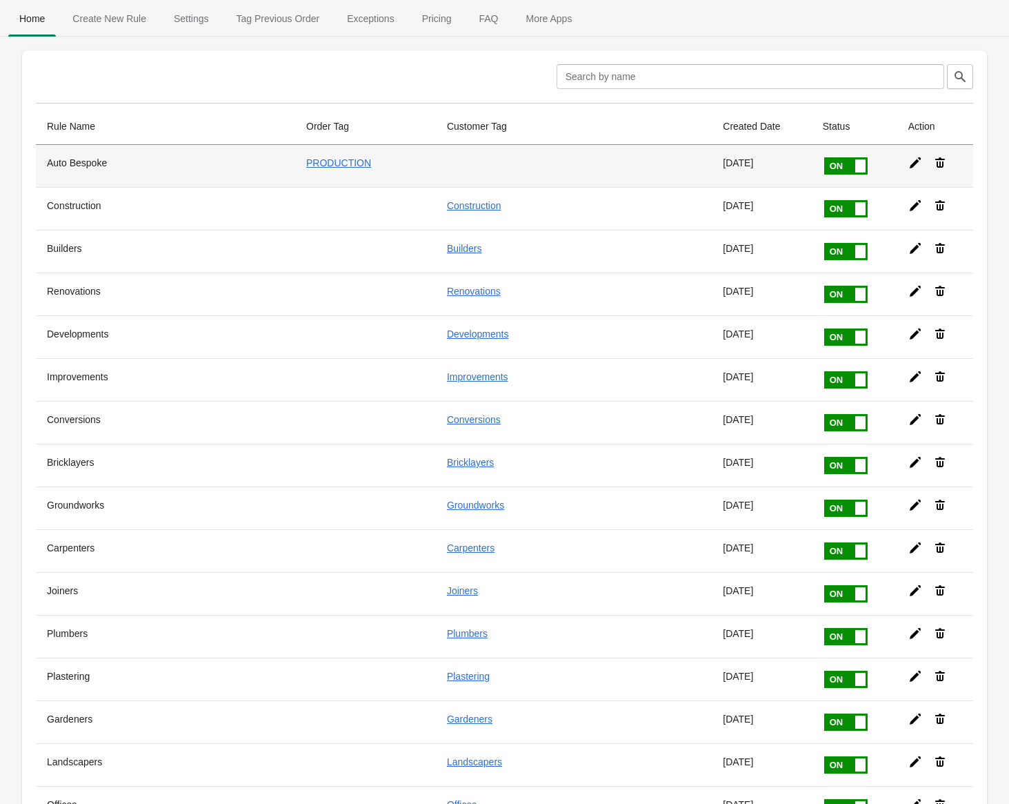
click at [911, 161] on icon at bounding box center [915, 162] width 11 height 11
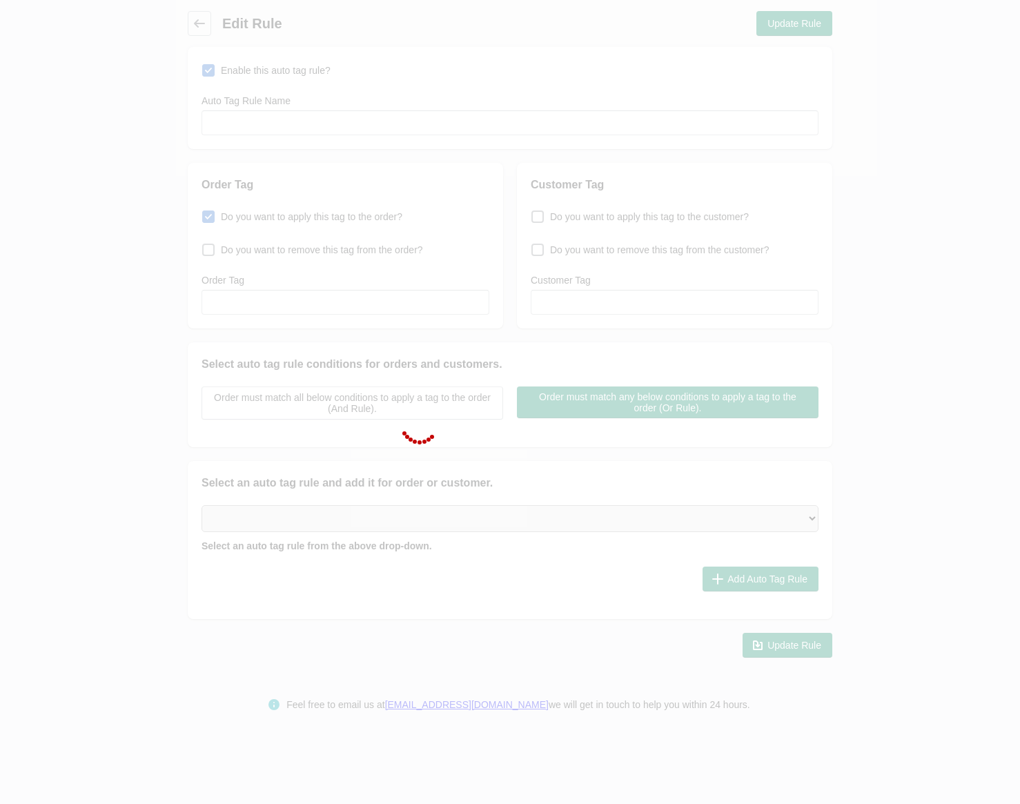
type input "Auto Bespoke"
checkbox input "true"
type input "PRODUCTION"
select select "5"
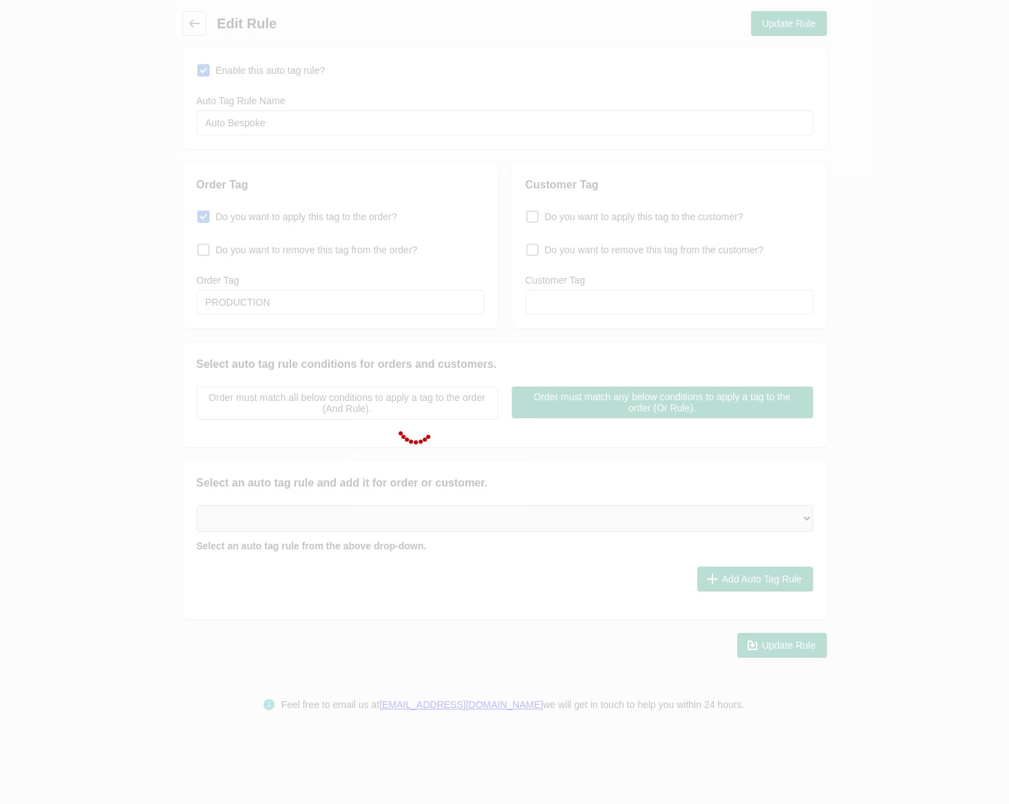
select select "5"
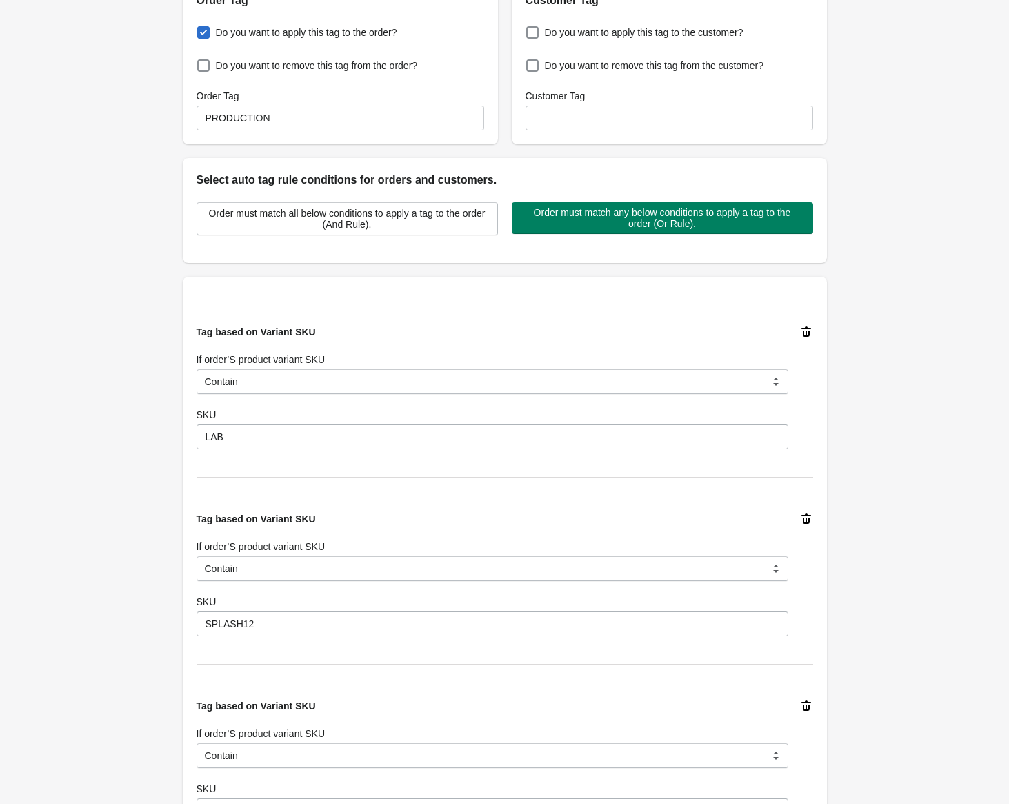
scroll to position [69, 0]
